Goal: Find specific page/section: Find specific page/section

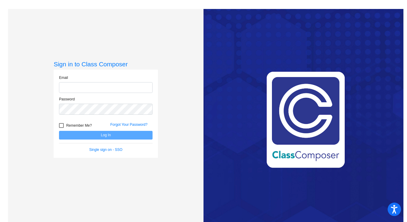
type input "[EMAIL_ADDRESS][DOMAIN_NAME]"
click at [102, 136] on button "Log In" at bounding box center [106, 135] width 94 height 9
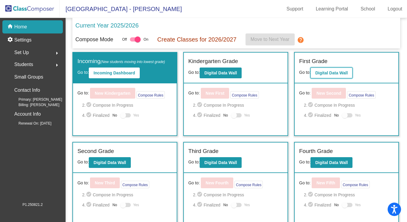
click at [337, 71] on b "Digital Data Wall" at bounding box center [331, 72] width 33 height 5
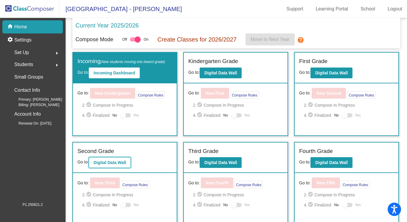
click at [111, 163] on b "Digital Data Wall" at bounding box center [110, 162] width 33 height 5
click at [112, 162] on b "Digital Data Wall" at bounding box center [110, 162] width 33 height 5
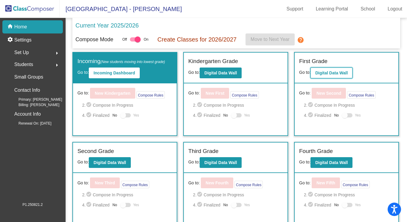
click at [325, 76] on button "Digital Data Wall" at bounding box center [332, 72] width 42 height 11
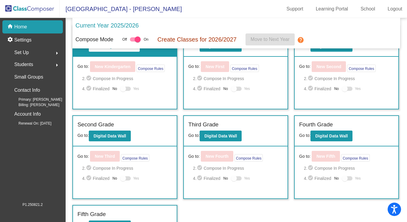
scroll to position [41, 0]
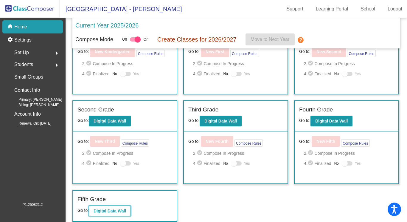
click at [109, 212] on b "Digital Data Wall" at bounding box center [110, 210] width 33 height 5
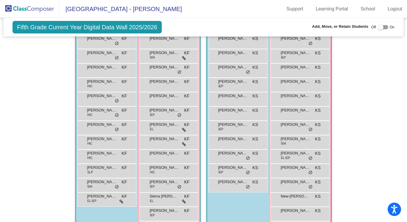
scroll to position [168, 0]
click at [173, 69] on span "[PERSON_NAME]" at bounding box center [165, 68] width 30 height 6
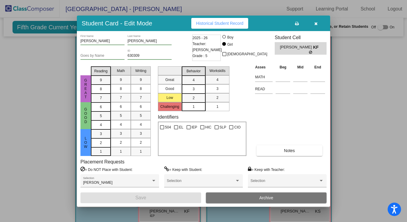
click at [316, 24] on icon "button" at bounding box center [316, 23] width 3 height 4
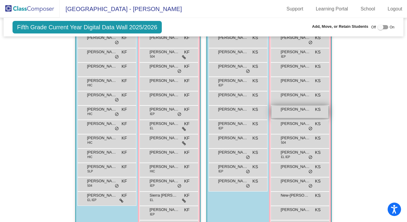
scroll to position [0, 0]
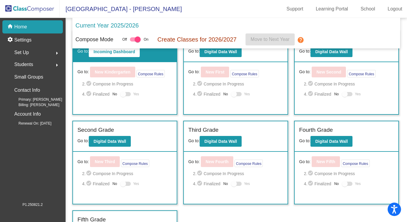
scroll to position [41, 0]
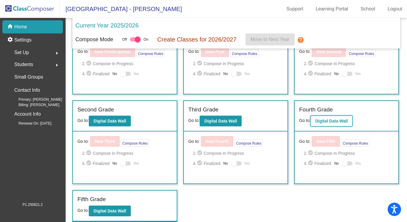
click at [323, 120] on b "Digital Data Wall" at bounding box center [331, 120] width 33 height 5
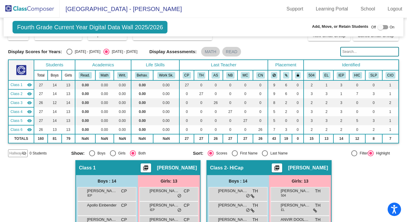
scroll to position [26, 0]
